Goal: Task Accomplishment & Management: Manage account settings

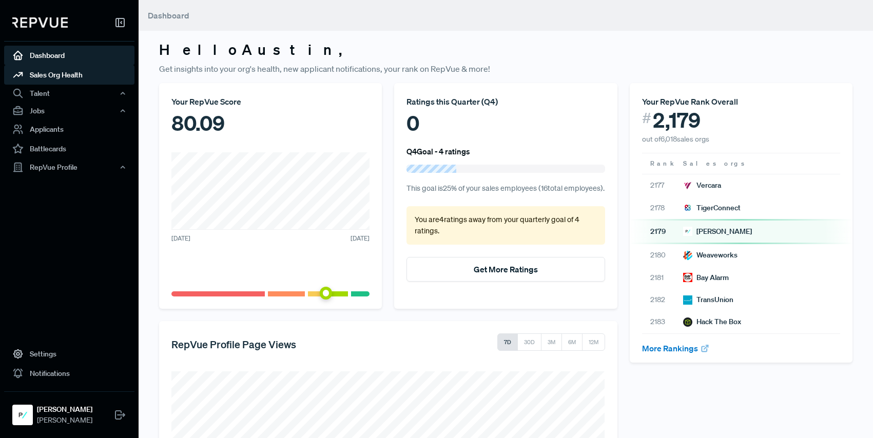
click at [75, 71] on link "Sales Org Health" at bounding box center [69, 74] width 130 height 19
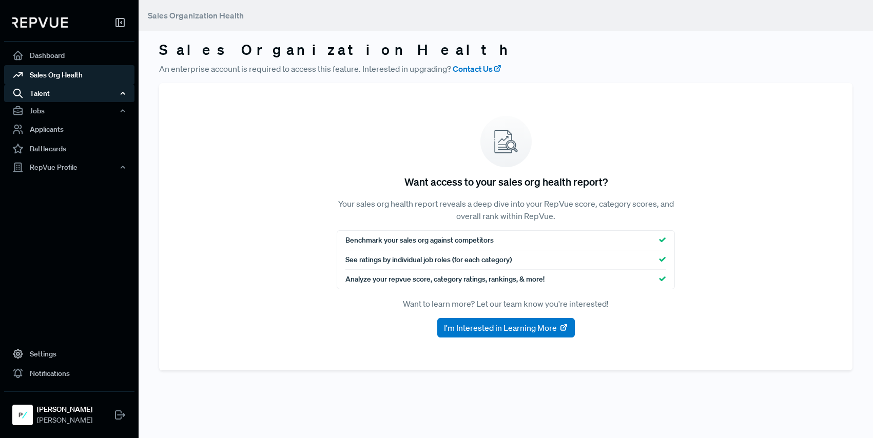
click at [68, 93] on div "Talent" at bounding box center [69, 93] width 130 height 17
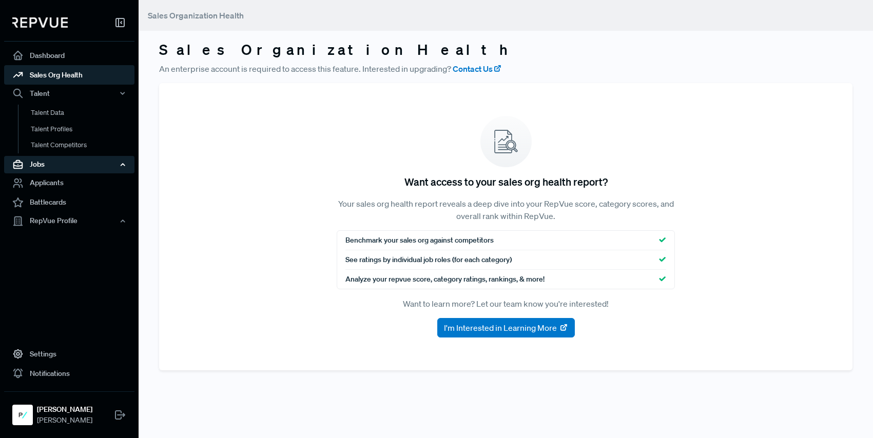
click at [59, 164] on div "Jobs" at bounding box center [69, 164] width 130 height 17
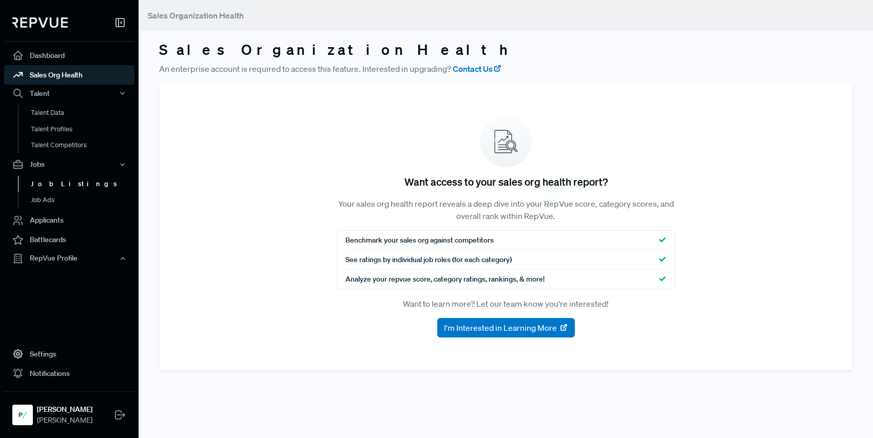
click at [58, 184] on link "Job Listings" at bounding box center [83, 184] width 130 height 16
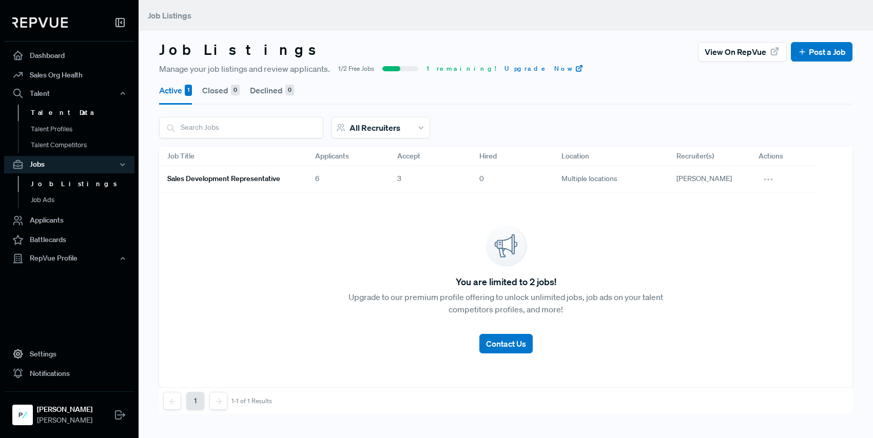
click at [66, 112] on link "Talent Data" at bounding box center [83, 113] width 130 height 16
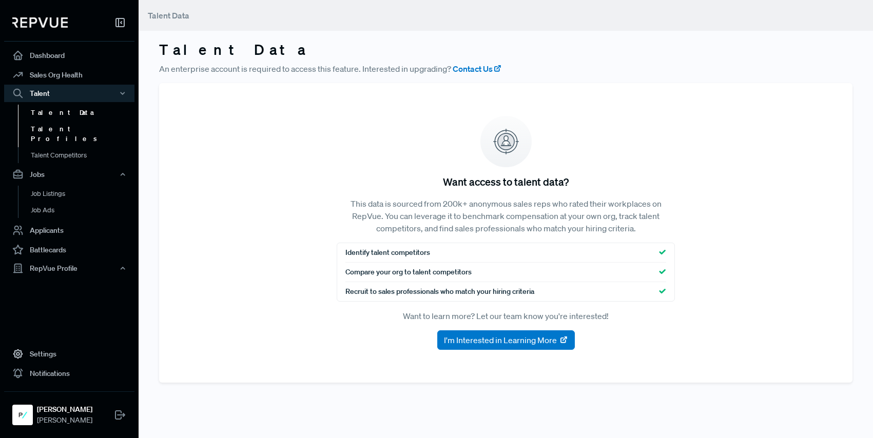
click at [64, 125] on link "Talent Profiles" at bounding box center [83, 134] width 130 height 26
click at [76, 223] on link "Applicants" at bounding box center [69, 230] width 130 height 19
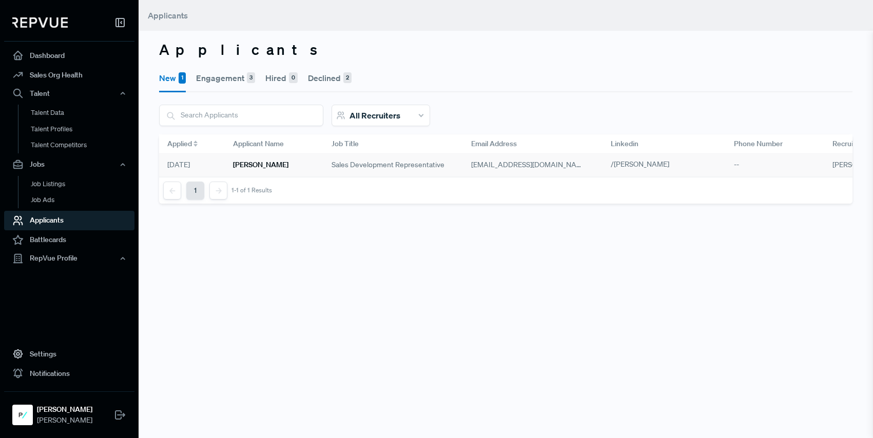
click at [288, 169] on h6 "[PERSON_NAME]" at bounding box center [260, 165] width 55 height 9
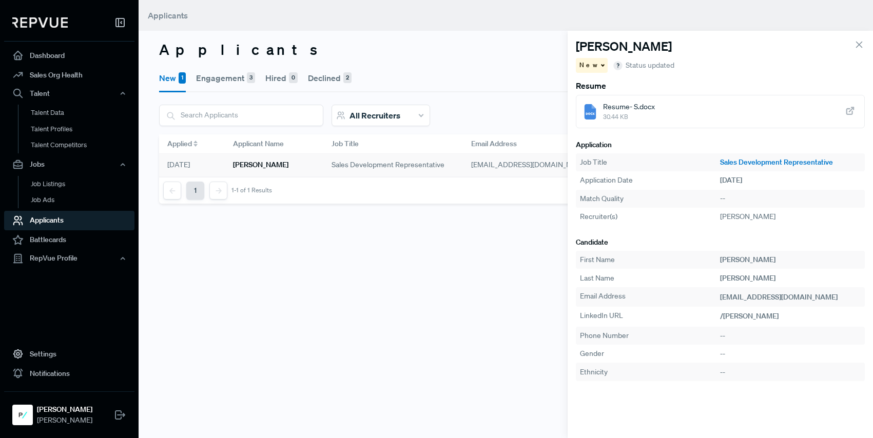
click at [629, 104] on span "Resume- S.docx" at bounding box center [629, 107] width 52 height 11
